Goal: Check status

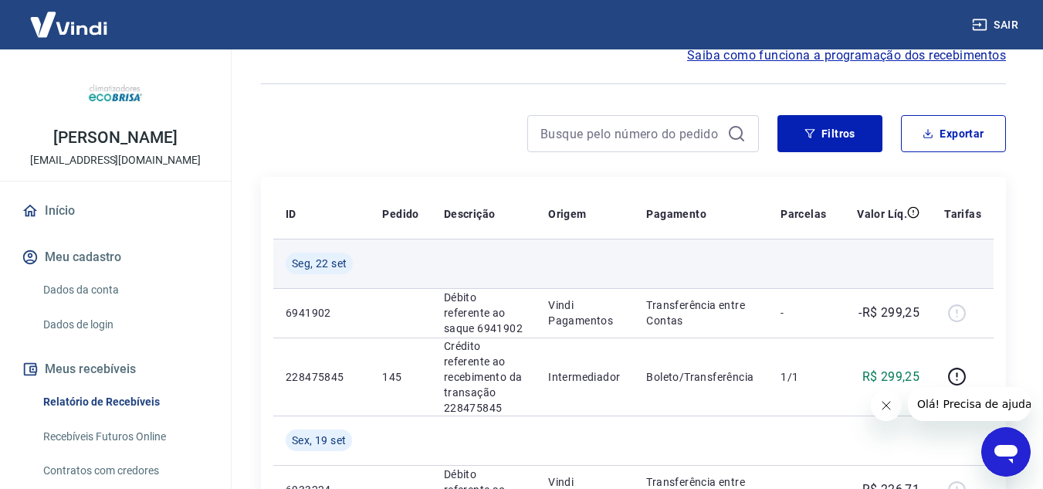
scroll to position [154, 0]
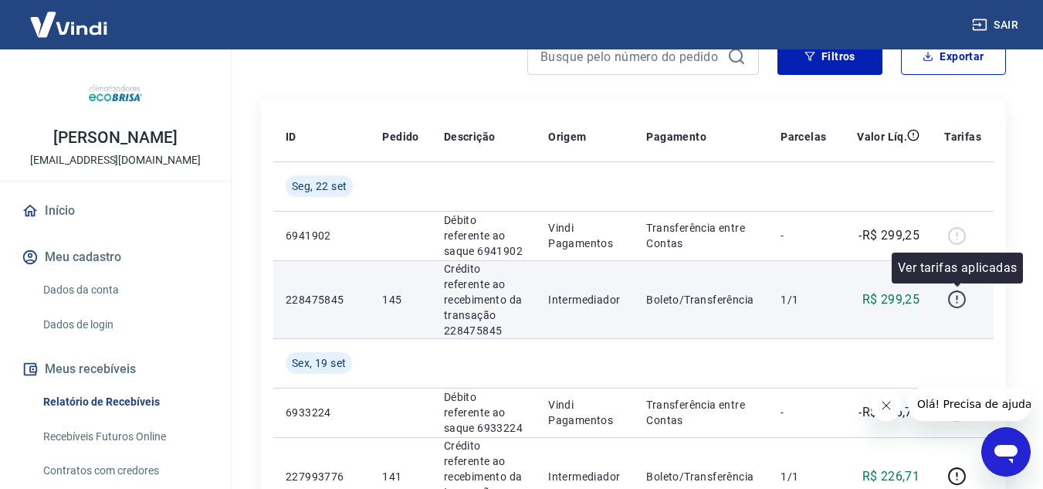
click at [955, 299] on icon "button" at bounding box center [956, 298] width 19 height 19
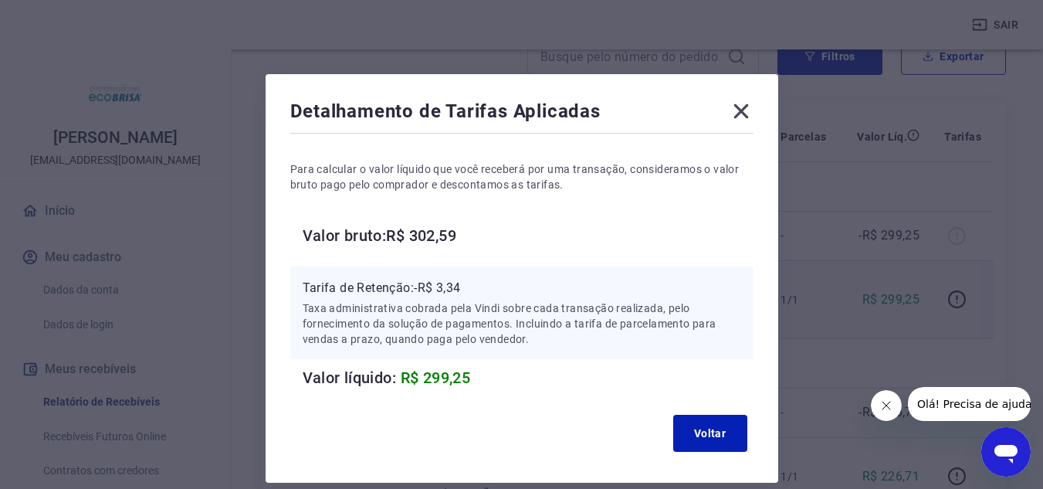
click at [744, 107] on icon at bounding box center [740, 111] width 15 height 15
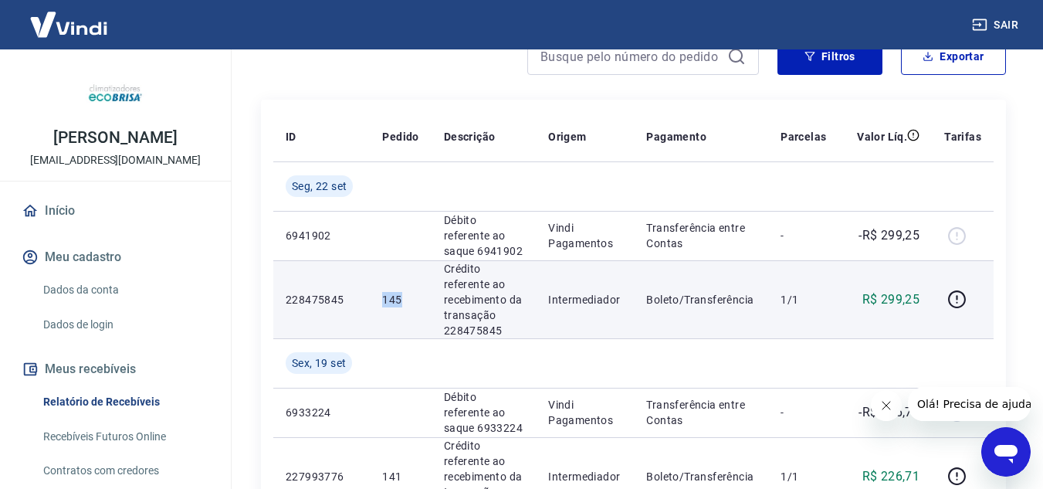
drag, startPoint x: 397, startPoint y: 299, endPoint x: 411, endPoint y: 296, distance: 14.2
click at [411, 296] on td "145" at bounding box center [400, 299] width 61 height 78
